Goal: Find specific page/section: Find specific page/section

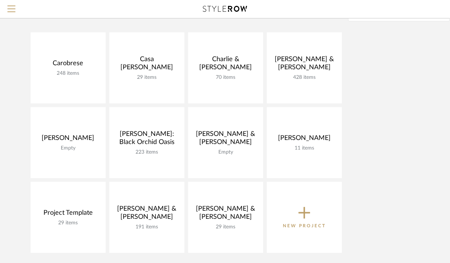
scroll to position [68, 0]
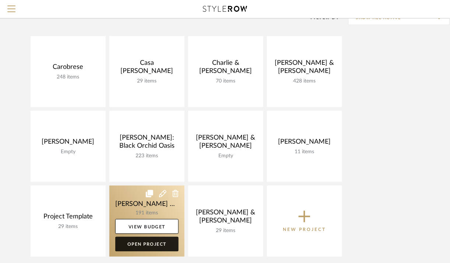
click at [142, 243] on link "Open Project" at bounding box center [146, 244] width 63 height 15
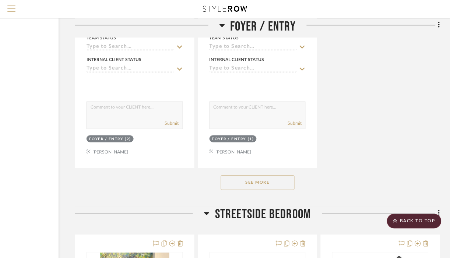
scroll to position [1351, 80]
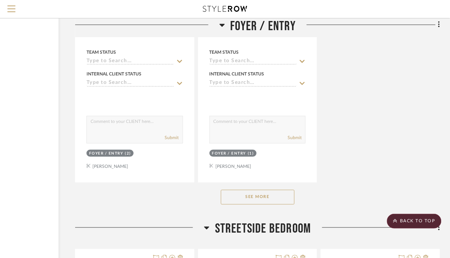
click at [268, 194] on button "See More" at bounding box center [258, 197] width 74 height 15
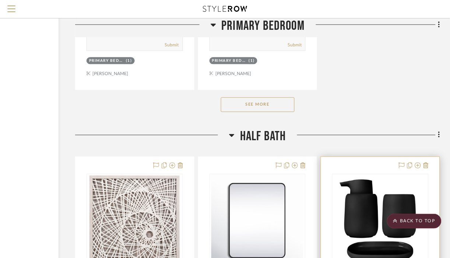
scroll to position [5941, 80]
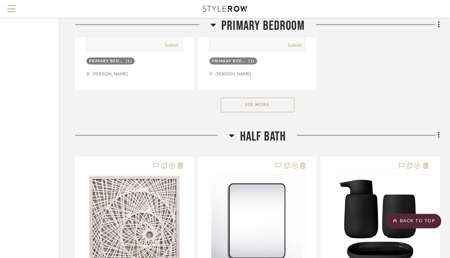
click at [257, 112] on button "See More" at bounding box center [258, 105] width 74 height 15
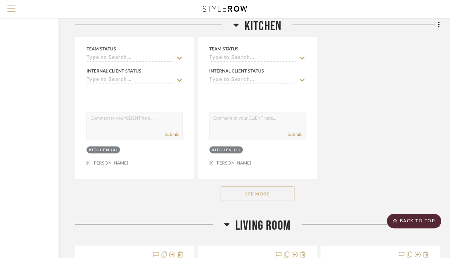
scroll to position [11211, 80]
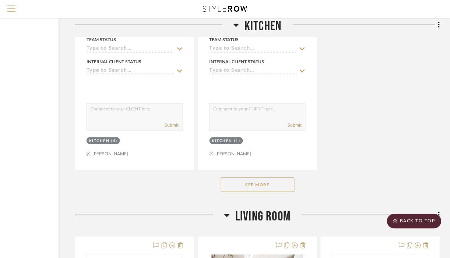
click at [235, 192] on button "See More" at bounding box center [258, 184] width 74 height 15
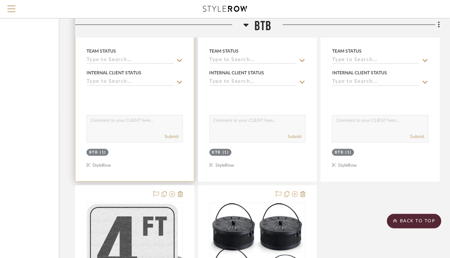
scroll to position [17617, 80]
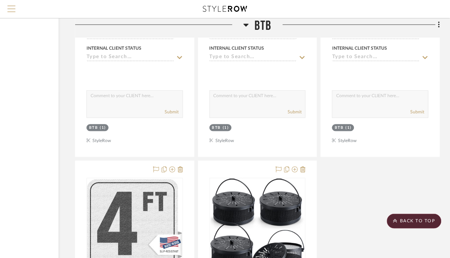
click at [10, 11] on span "Menu" at bounding box center [11, 11] width 8 height 11
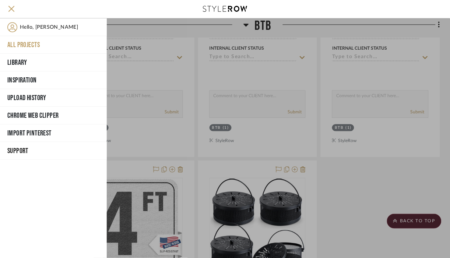
click at [46, 45] on button "All Projects" at bounding box center [53, 45] width 107 height 18
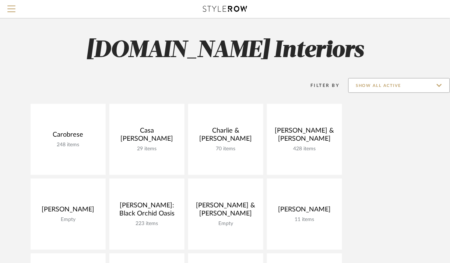
click at [415, 81] on input "Show All Active" at bounding box center [399, 85] width 102 height 15
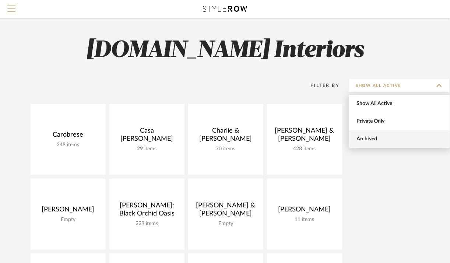
click at [377, 137] on span "Archived" at bounding box center [400, 139] width 87 height 6
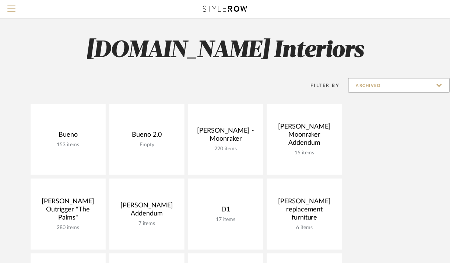
click at [435, 86] on input "Archived" at bounding box center [399, 85] width 102 height 15
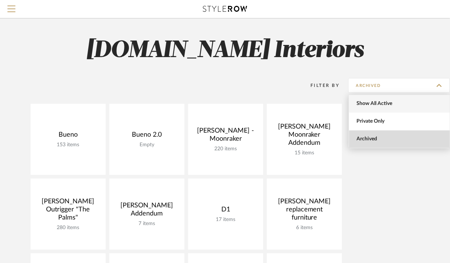
click at [425, 102] on span "Show All Active" at bounding box center [400, 104] width 87 height 6
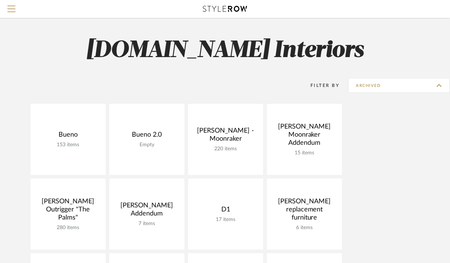
type input "Show All Active"
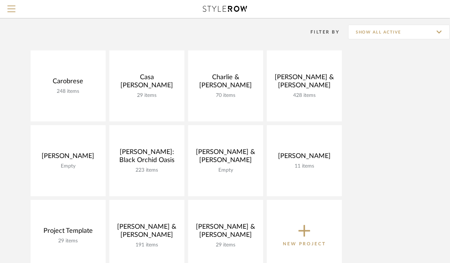
scroll to position [53, 0]
click at [359, 218] on div "Carobrese 248 items View Budget Open Project Casa Brisa Refresh 29 items View B…" at bounding box center [225, 162] width 450 height 224
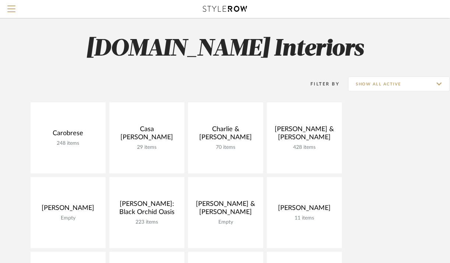
scroll to position [0, 0]
